Goal: Task Accomplishment & Management: Use online tool/utility

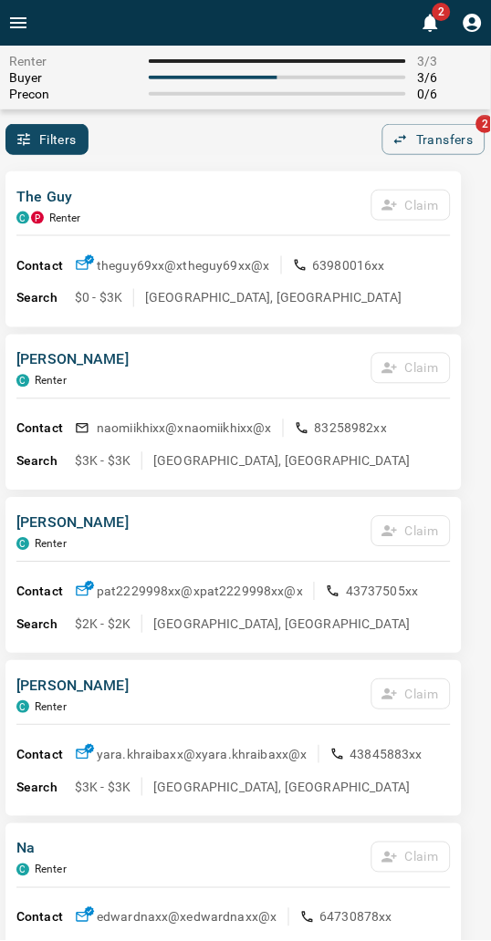
click at [235, 217] on div "The Guy C P Renter Claim" at bounding box center [233, 210] width 434 height 49
click at [208, 179] on div "The Guy C P Renter Claim Contact theguy69xx@x theguy69xx@x 63980016xx Search $0…" at bounding box center [233, 249] width 456 height 156
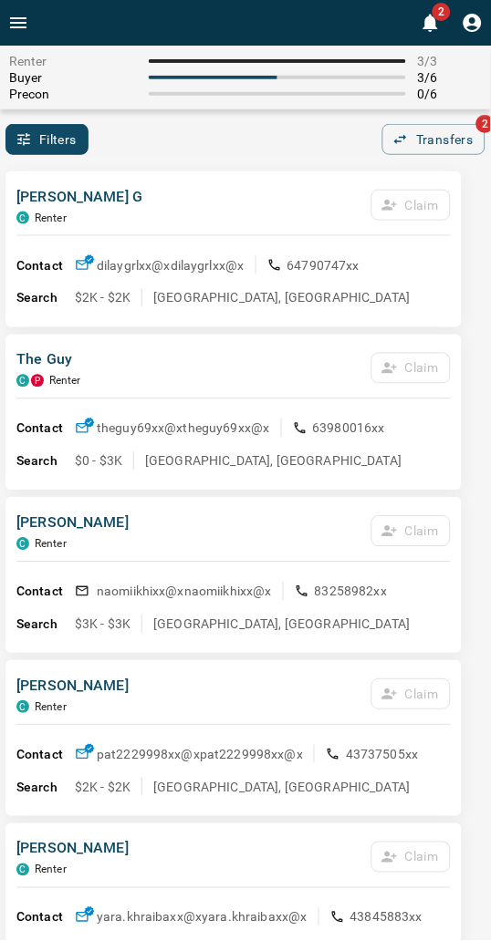
click at [231, 177] on div "[PERSON_NAME] [PERSON_NAME] Claim Contact dilaygrlxx@x dilaygrlxx@x 64790747xx …" at bounding box center [233, 249] width 456 height 156
drag, startPoint x: 259, startPoint y: 226, endPoint x: 78, endPoint y: 160, distance: 192.4
click at [253, 225] on div "[PERSON_NAME] [PERSON_NAME] Claim" at bounding box center [233, 210] width 434 height 49
click at [240, 187] on div "[PERSON_NAME] [PERSON_NAME] Claim" at bounding box center [233, 210] width 434 height 49
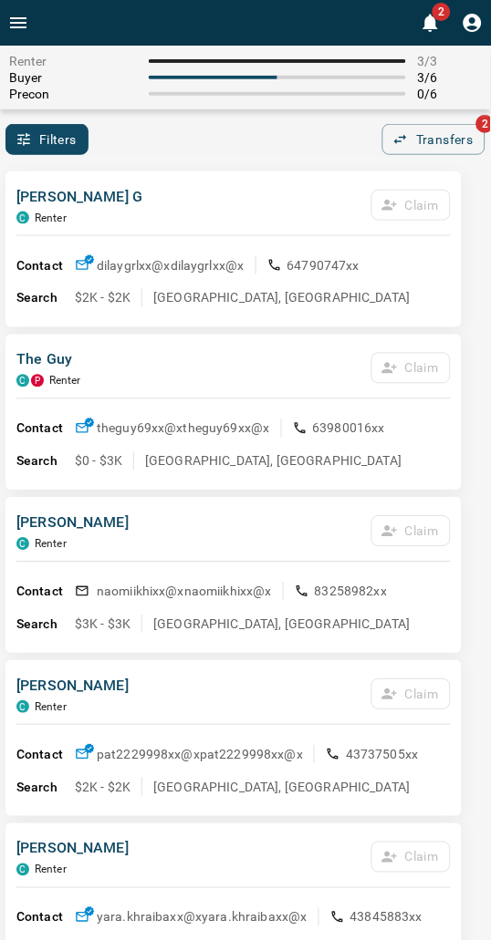
click at [171, 125] on div "Filters 0 Transfers 2" at bounding box center [245, 139] width 491 height 31
click at [130, 124] on div "Filters 0 Transfers 2" at bounding box center [245, 139] width 491 height 31
